Goal: Find specific page/section

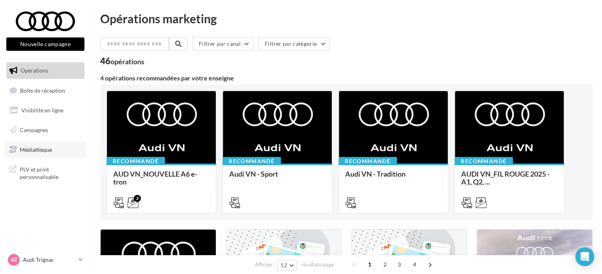
click at [40, 149] on span "Médiathèque" at bounding box center [36, 149] width 32 height 7
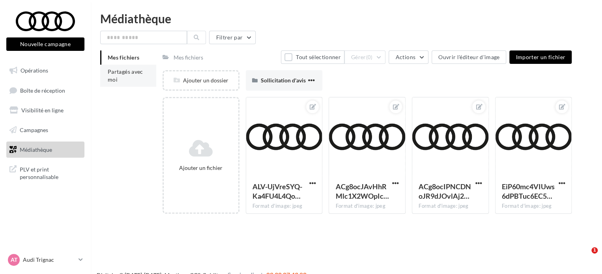
click at [147, 73] on li "Partagés avec moi" at bounding box center [128, 76] width 56 height 22
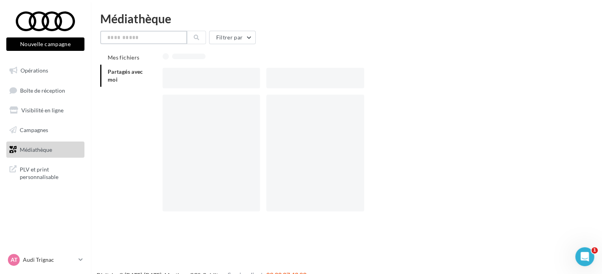
click at [148, 40] on input "text" at bounding box center [143, 37] width 87 height 13
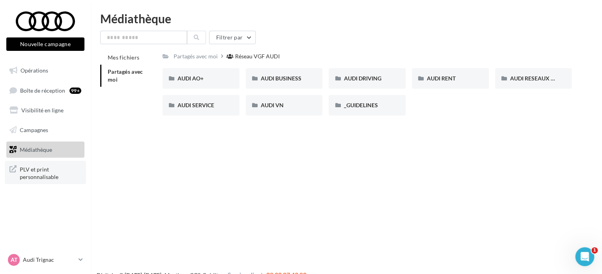
click at [43, 179] on span "PLV et print personnalisable" at bounding box center [51, 172] width 62 height 17
click at [47, 262] on p "Audi Trignac" at bounding box center [49, 260] width 52 height 8
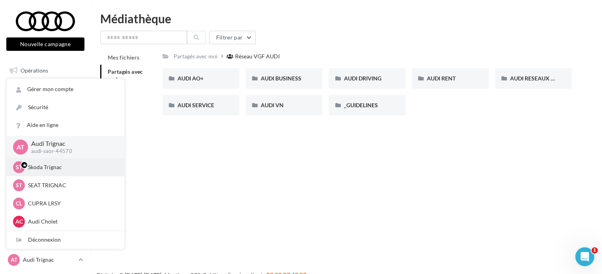
click at [58, 169] on p "Skoda Trignac" at bounding box center [71, 167] width 87 height 8
